Goal: Contribute content: Add original content to the website for others to see

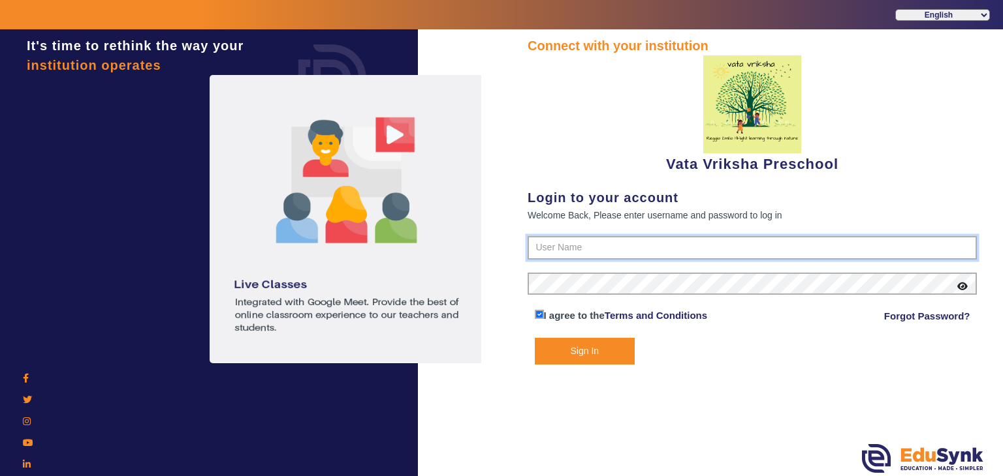
type input "9074270829"
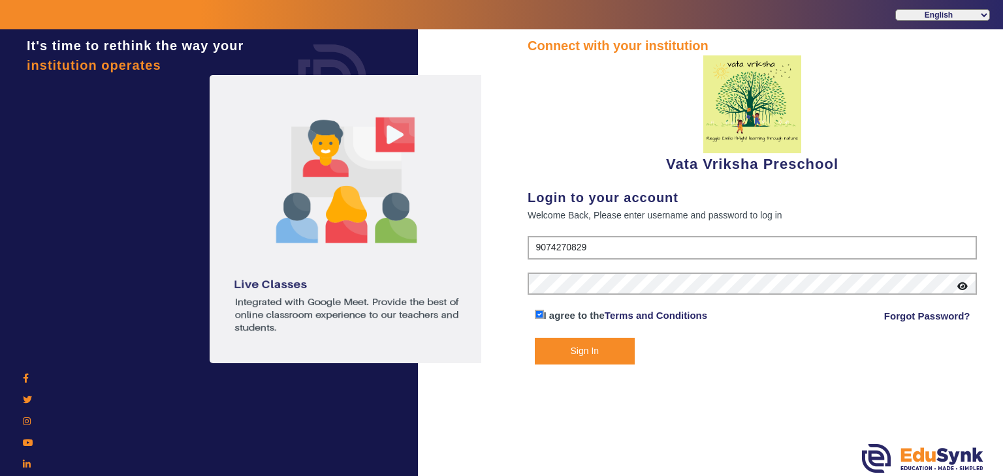
click at [606, 356] on button "Sign In" at bounding box center [585, 351] width 101 height 27
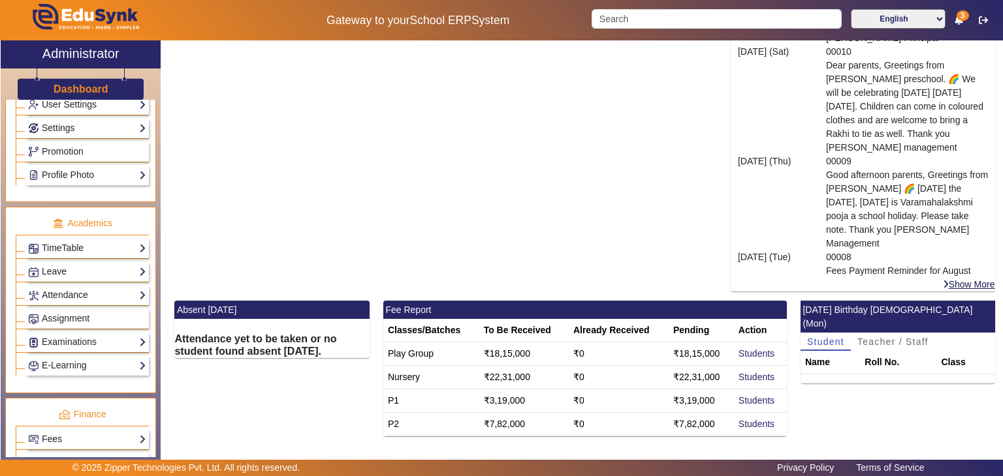
scroll to position [283, 0]
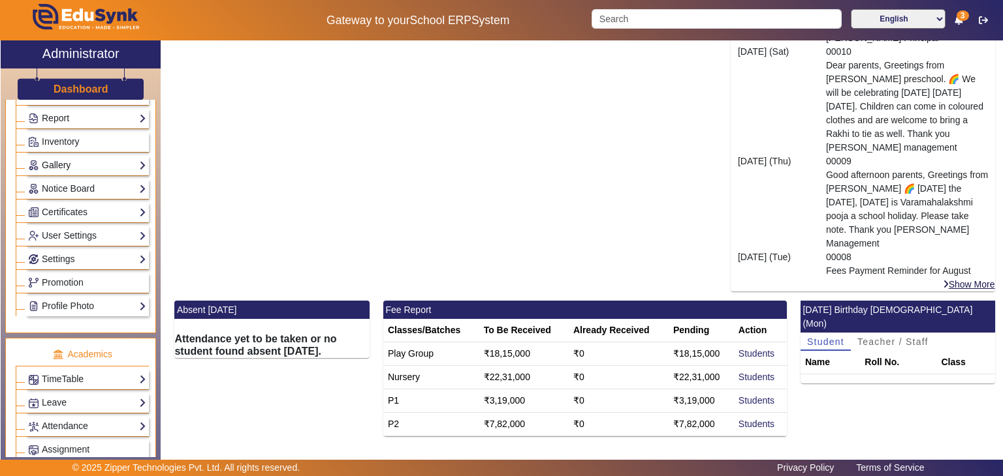
click at [116, 163] on link "Gallery" at bounding box center [87, 165] width 118 height 15
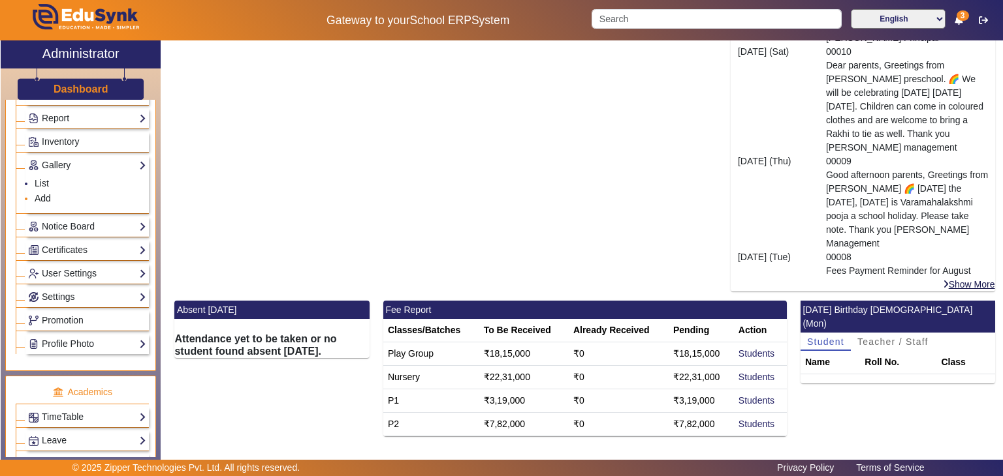
click at [44, 193] on link "Add" at bounding box center [43, 198] width 16 height 10
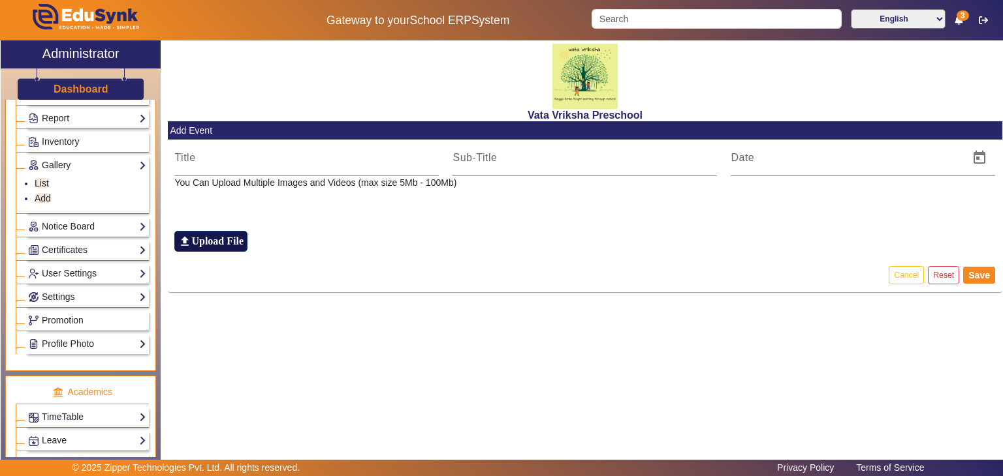
click at [203, 245] on h6 "Upload File" at bounding box center [217, 241] width 52 height 12
click at [0, 0] on input "file_upload Upload File" at bounding box center [0, 0] width 0 height 0
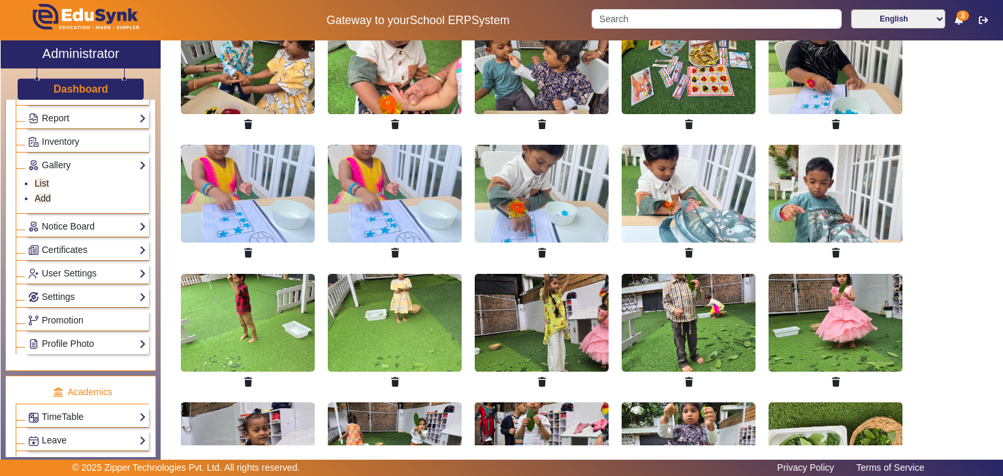
scroll to position [366, 0]
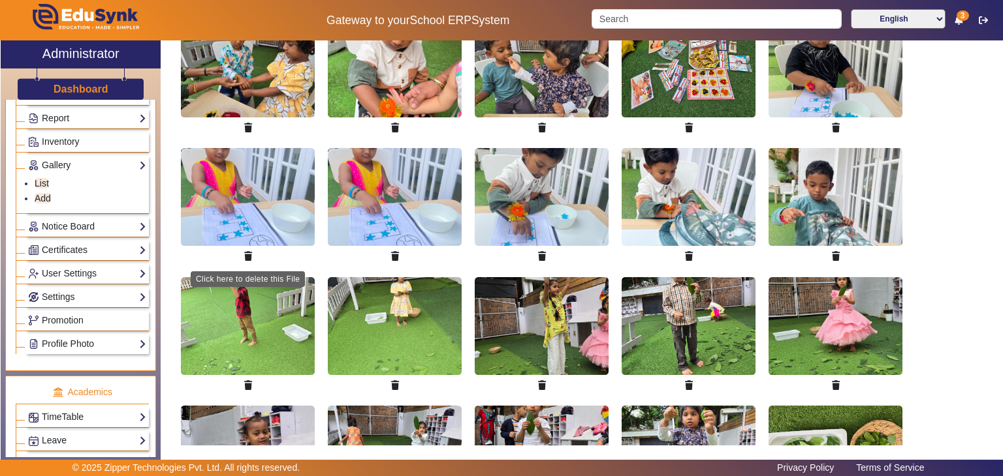
click at [245, 255] on icon "button" at bounding box center [248, 256] width 8 height 9
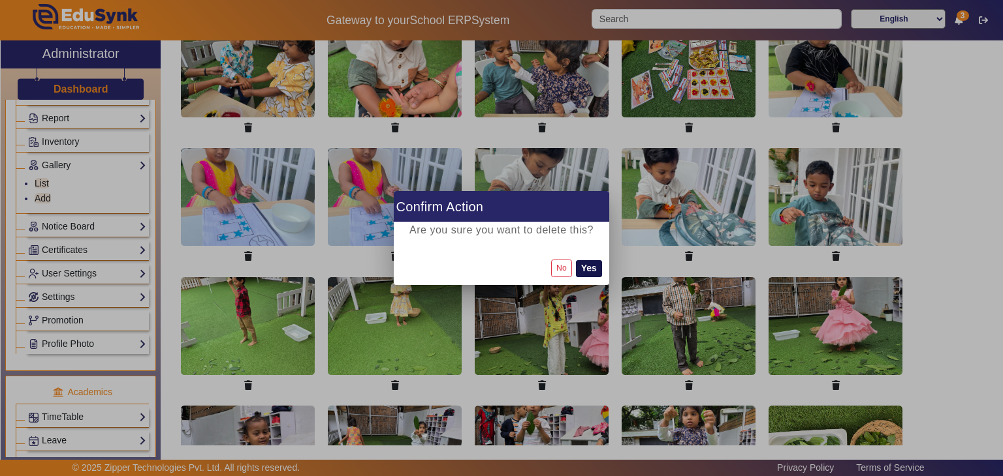
click at [586, 267] on button "Yes" at bounding box center [589, 268] width 26 height 17
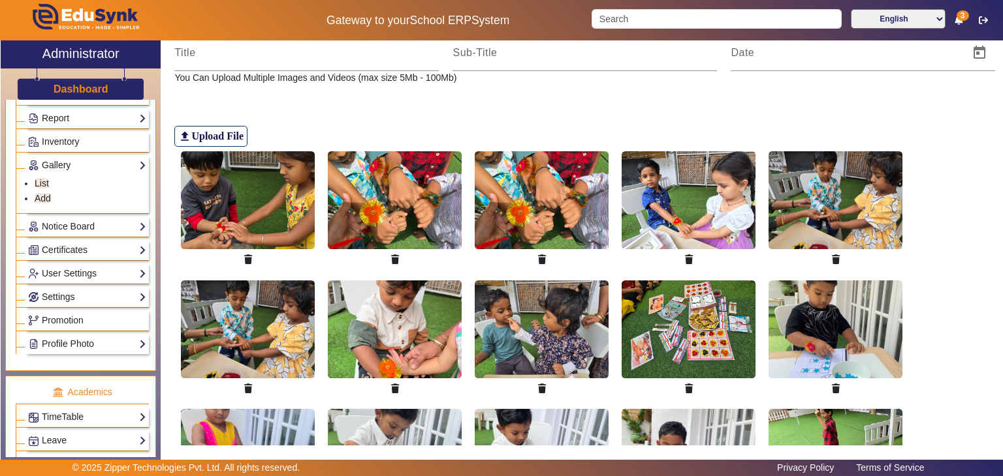
scroll to position [0, 0]
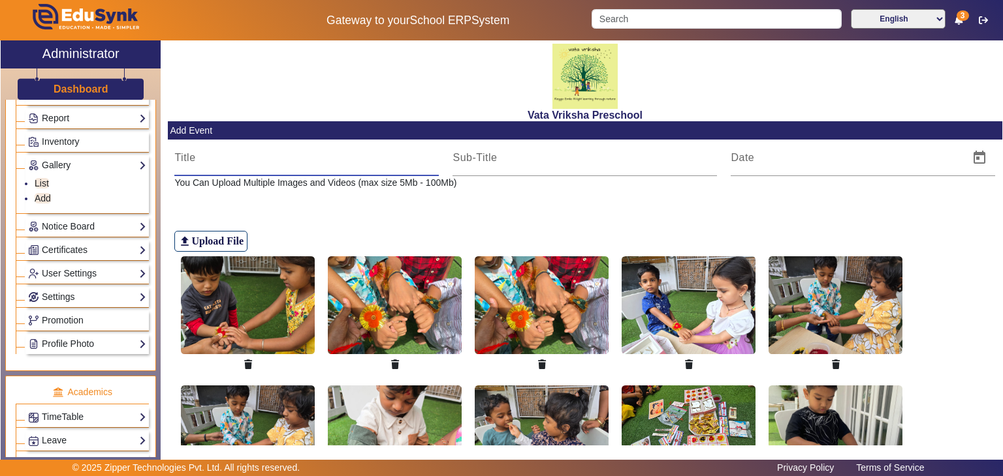
click at [187, 160] on input at bounding box center [306, 158] width 264 height 16
click at [261, 154] on input "August" at bounding box center [306, 158] width 264 height 16
click at [218, 157] on input "August 2week" at bounding box center [306, 158] width 264 height 16
type input "[DATE] week"
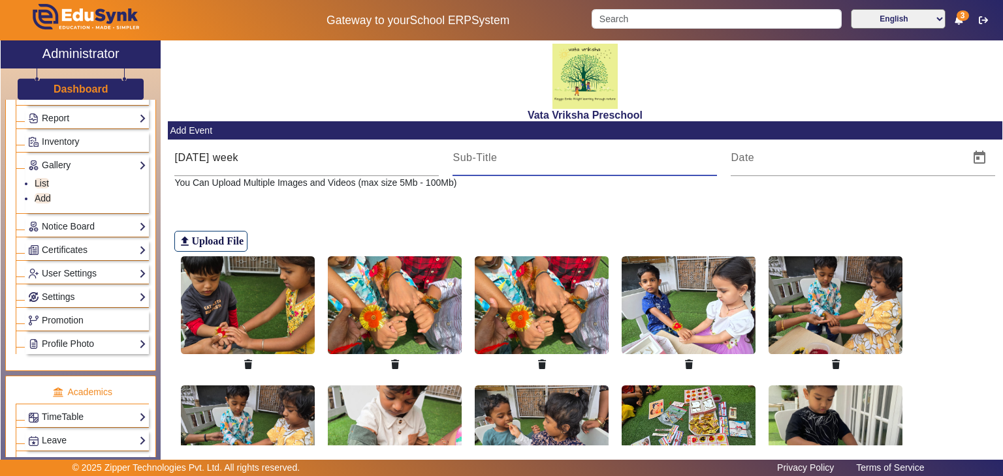
click at [488, 165] on input at bounding box center [584, 158] width 264 height 16
click at [519, 157] on input "[PERSON_NAME]" at bounding box center [584, 158] width 264 height 16
click at [540, 156] on input "[PERSON_NAME]" at bounding box center [584, 158] width 264 height 16
type input "[DATE]"
click at [976, 155] on span "Open calendar" at bounding box center [978, 157] width 31 height 31
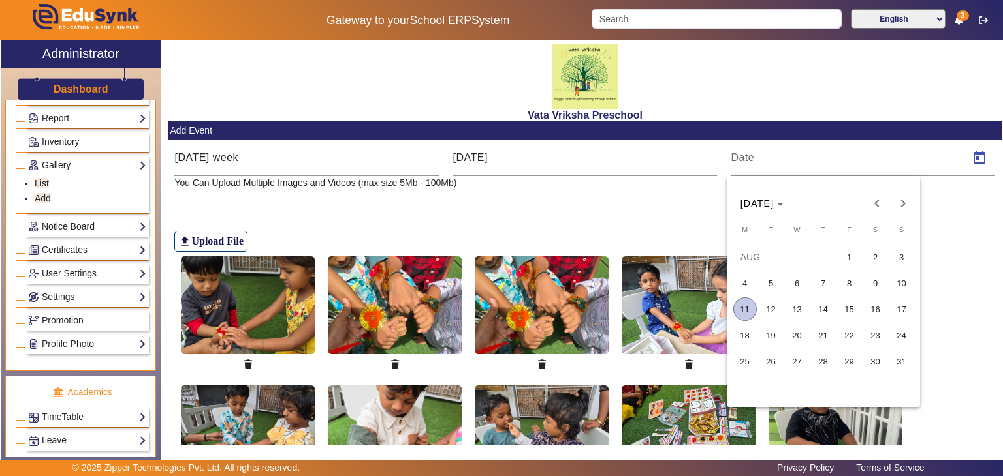
click at [742, 310] on span "11" at bounding box center [744, 309] width 23 height 23
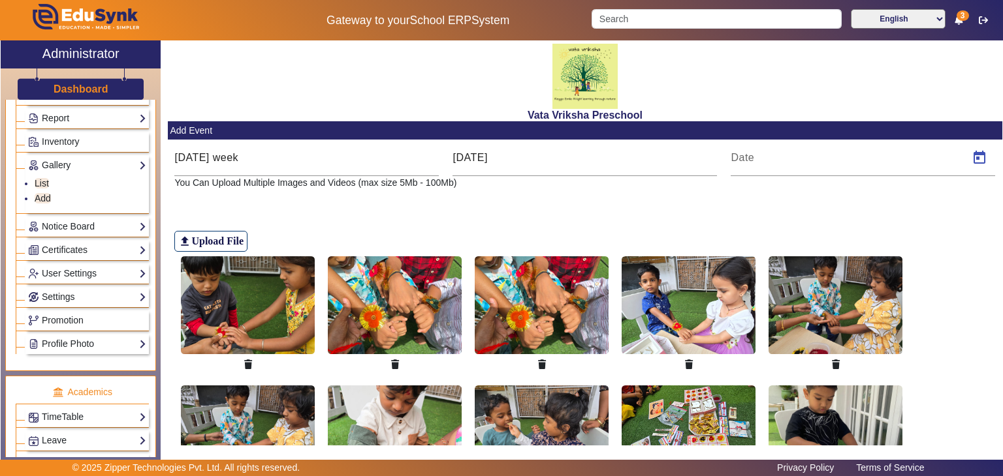
type input "[DATE]"
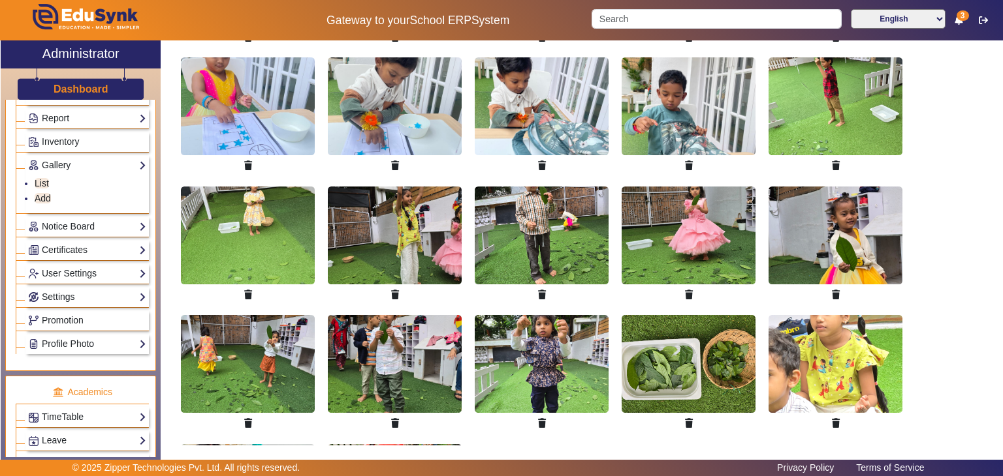
scroll to position [627, 0]
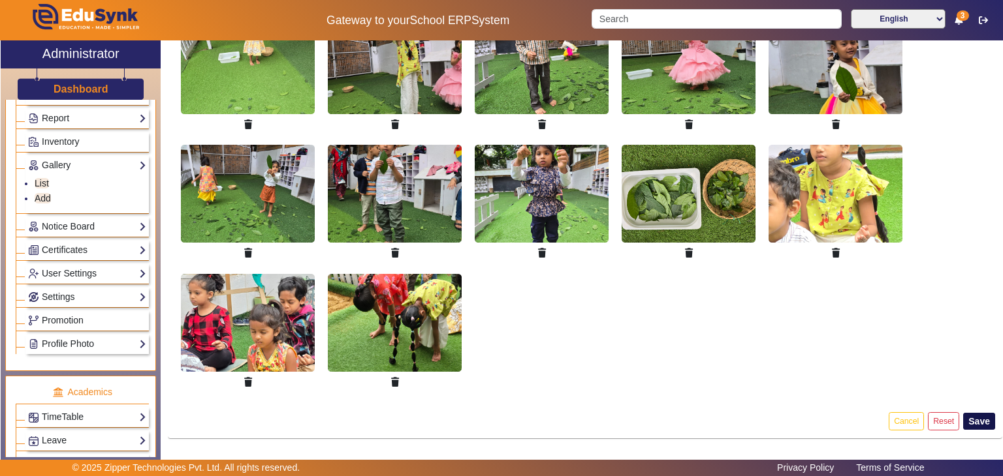
click at [973, 417] on button "Save" at bounding box center [979, 421] width 32 height 17
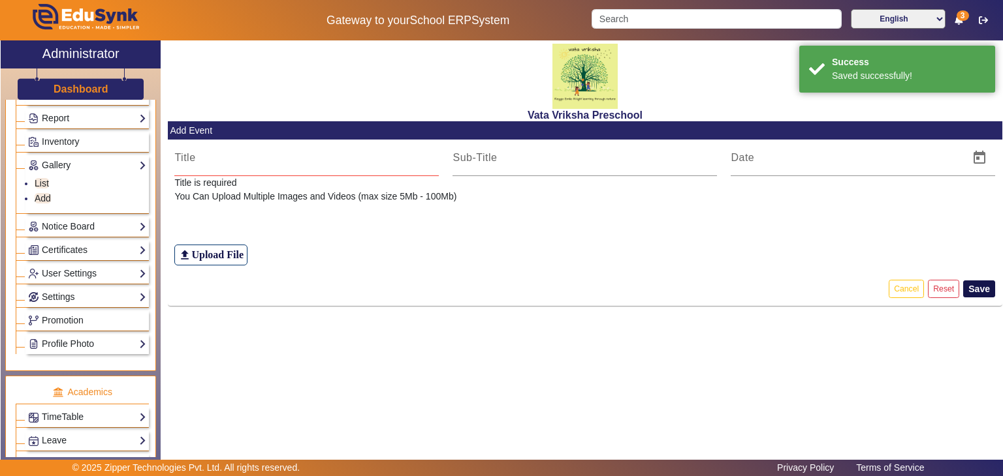
scroll to position [0, 0]
